Goal: Find specific page/section: Find specific page/section

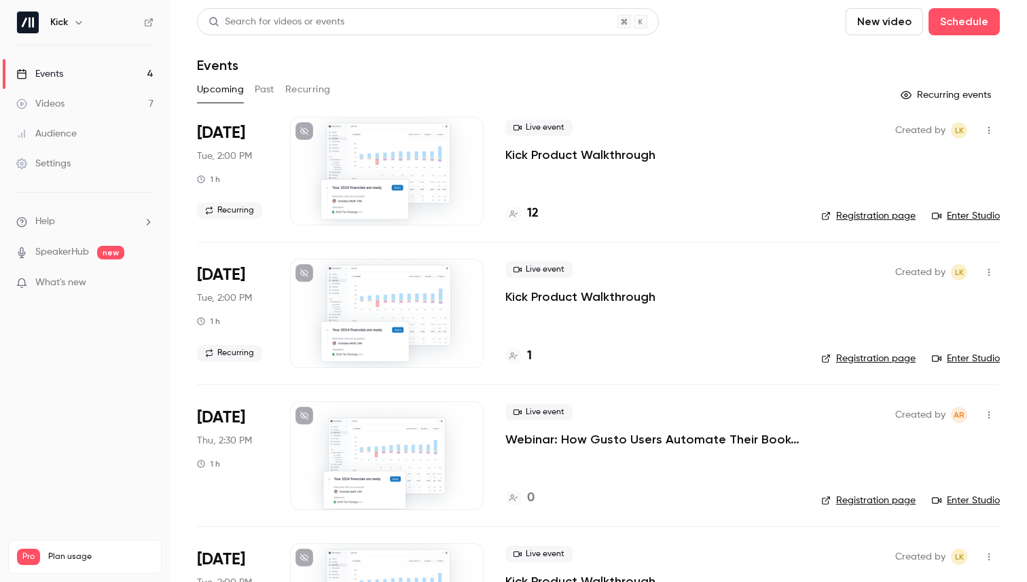
click at [853, 219] on link "Registration page" at bounding box center [868, 216] width 94 height 14
click at [269, 85] on button "Past" at bounding box center [265, 90] width 20 height 22
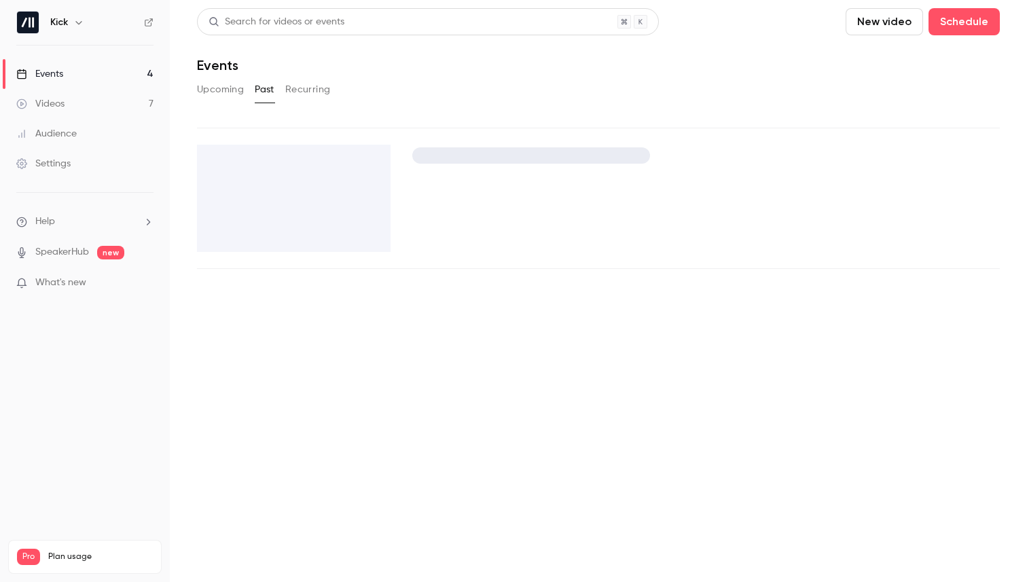
click at [296, 86] on button "Recurring" at bounding box center [308, 90] width 46 height 22
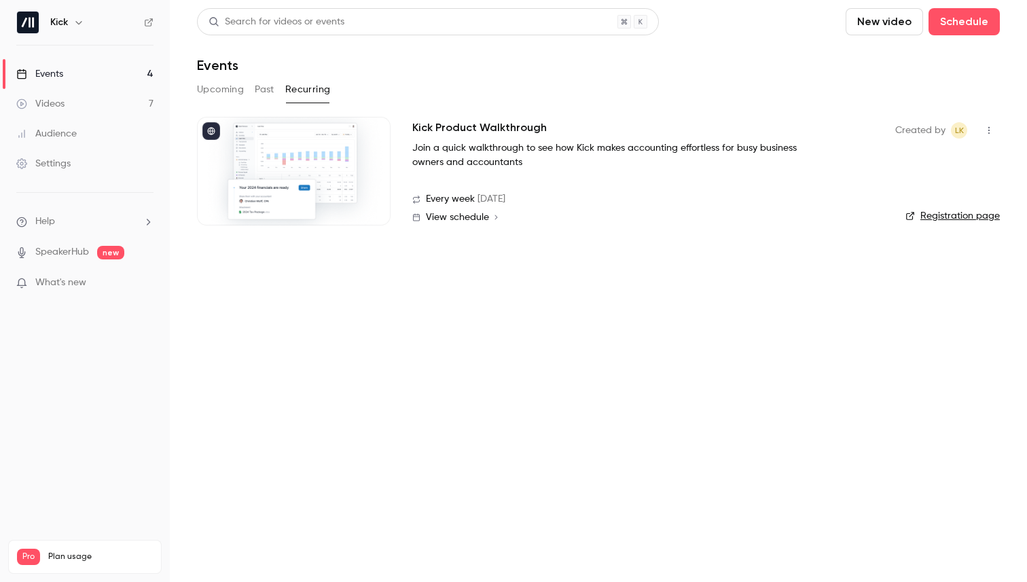
click at [924, 216] on link "Registration page" at bounding box center [953, 216] width 94 height 14
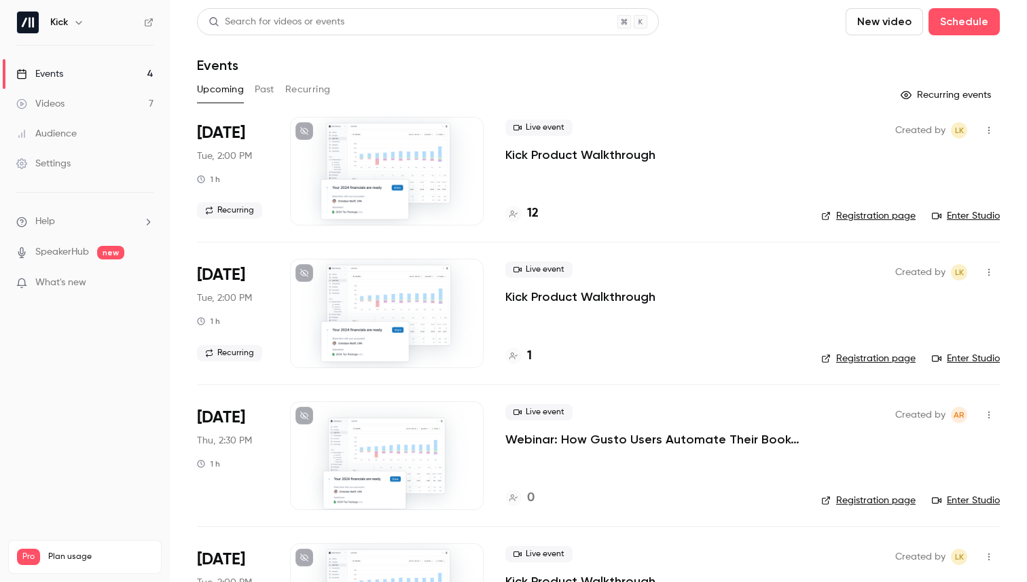
click at [870, 217] on link "Registration page" at bounding box center [868, 216] width 94 height 14
click at [311, 97] on button "Recurring" at bounding box center [308, 90] width 46 height 22
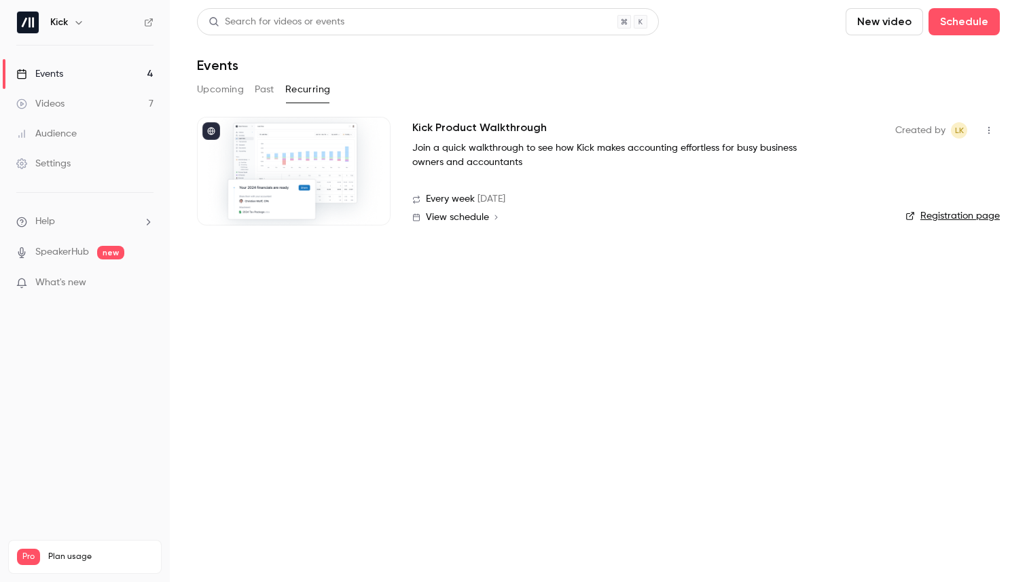
click at [925, 213] on link "Registration page" at bounding box center [953, 216] width 94 height 14
click at [230, 96] on button "Upcoming" at bounding box center [220, 90] width 47 height 22
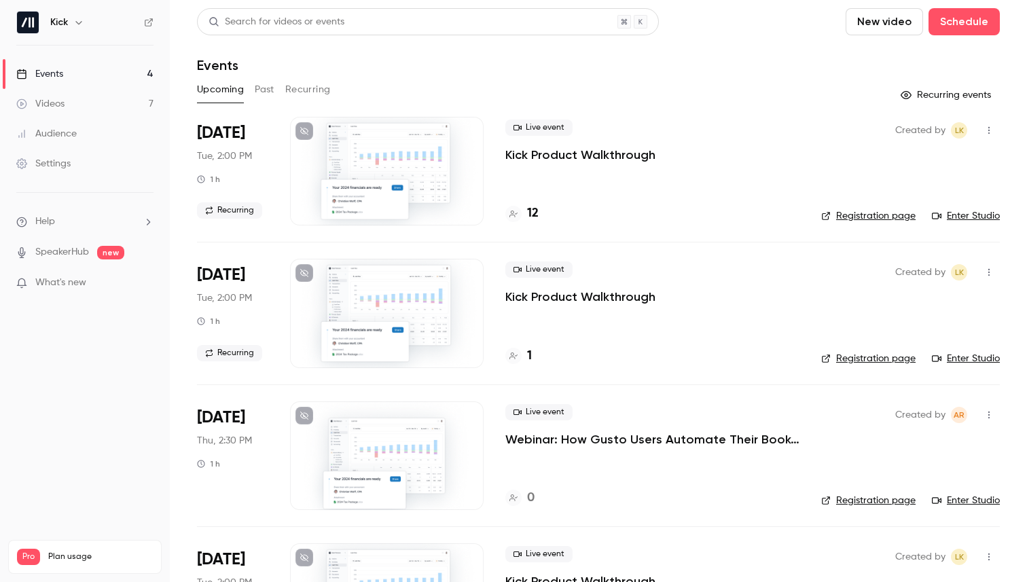
click at [982, 215] on link "Enter Studio" at bounding box center [966, 216] width 68 height 14
